Goal: Task Accomplishment & Management: Manage account settings

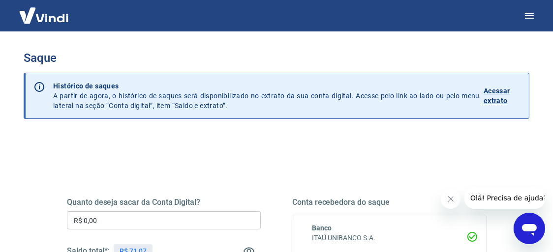
scroll to position [147, 0]
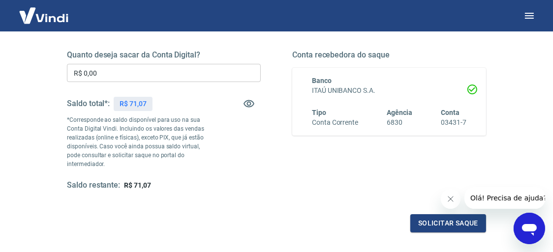
click at [168, 69] on input "R$ 0,00" at bounding box center [164, 73] width 194 height 18
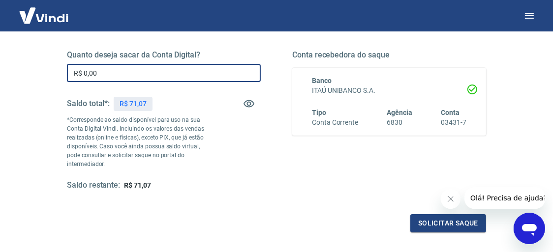
click at [168, 69] on input "R$ 0,00" at bounding box center [164, 73] width 194 height 18
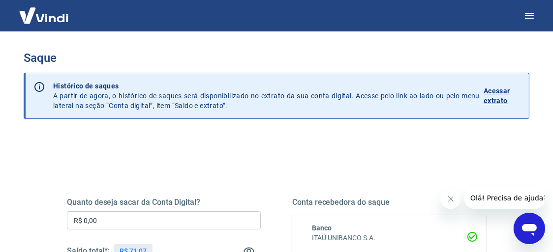
scroll to position [98, 0]
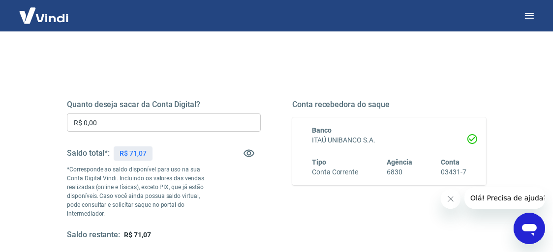
click at [450, 196] on icon "Fechar mensagem da empresa" at bounding box center [450, 199] width 8 height 8
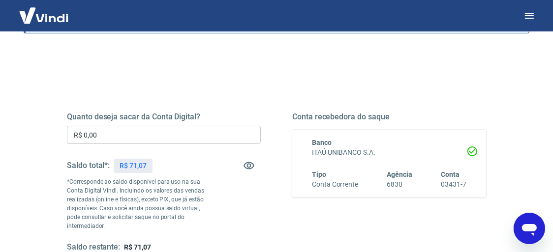
scroll to position [0, 0]
